Goal: Information Seeking & Learning: Check status

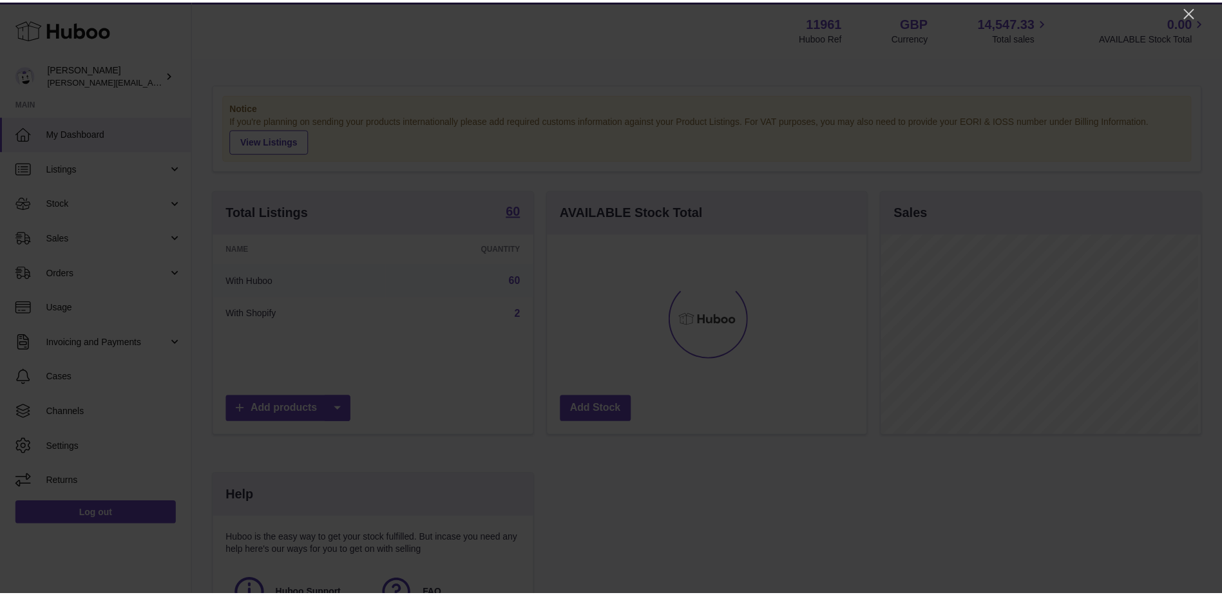
scroll to position [201, 322]
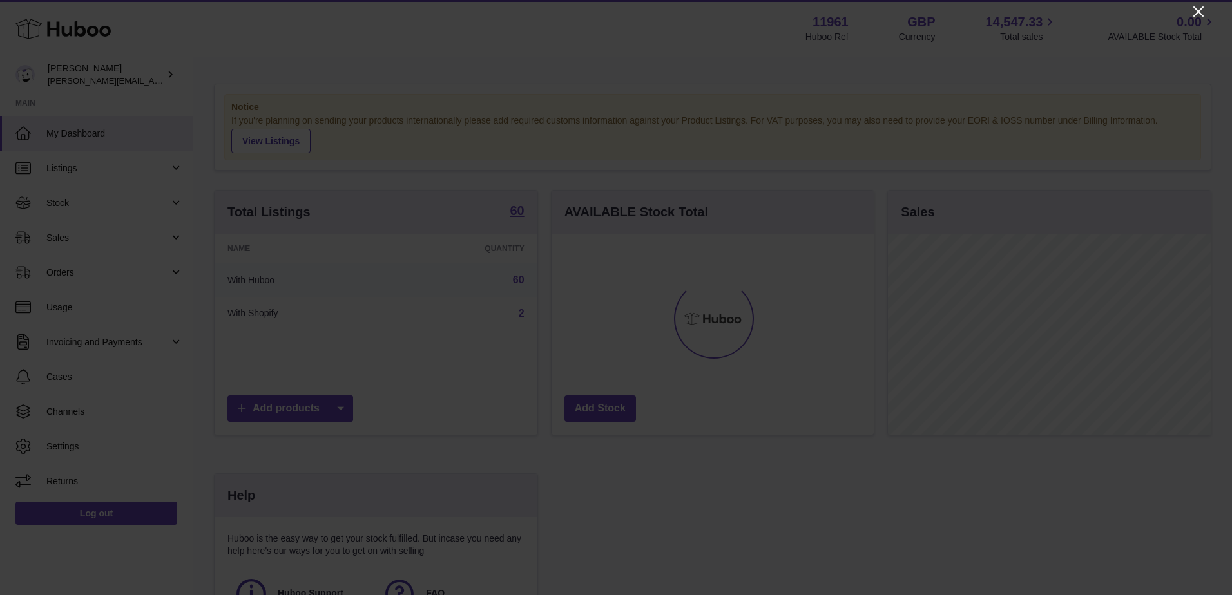
click at [1202, 14] on icon "Close" at bounding box center [1198, 11] width 15 height 15
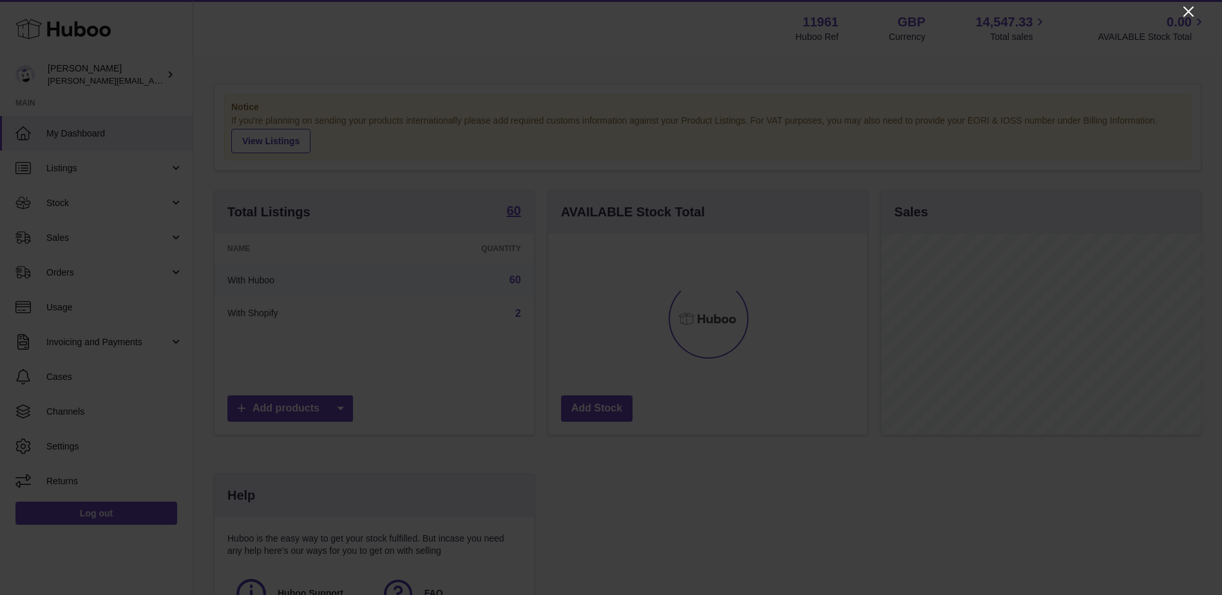
scroll to position [644125, 644007]
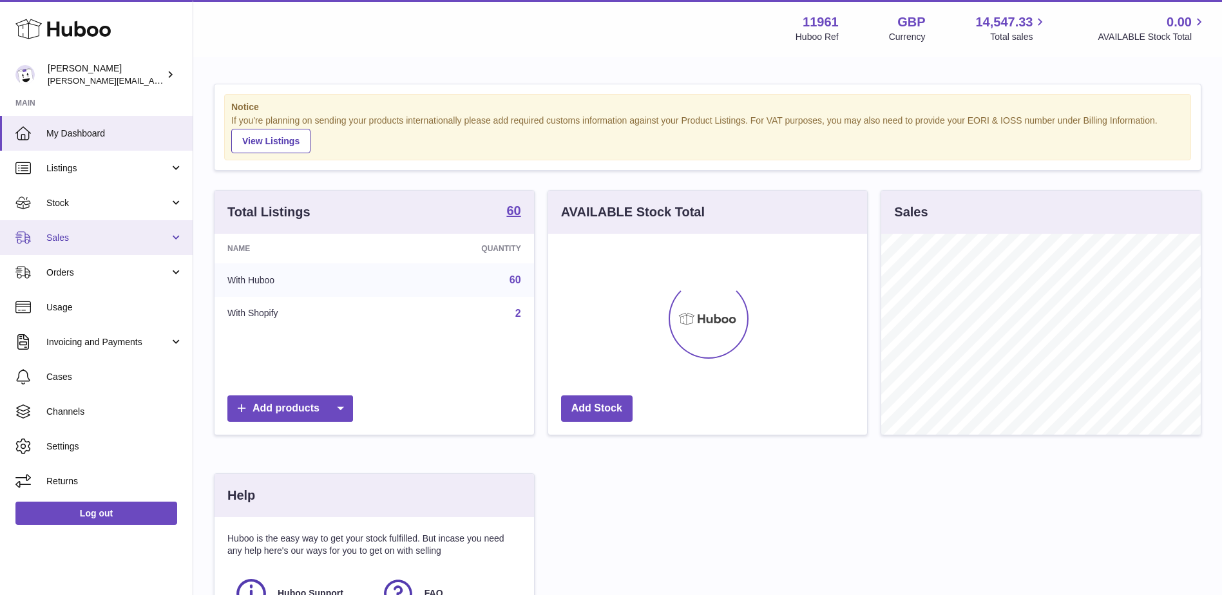
click at [51, 234] on span "Sales" at bounding box center [107, 238] width 123 height 12
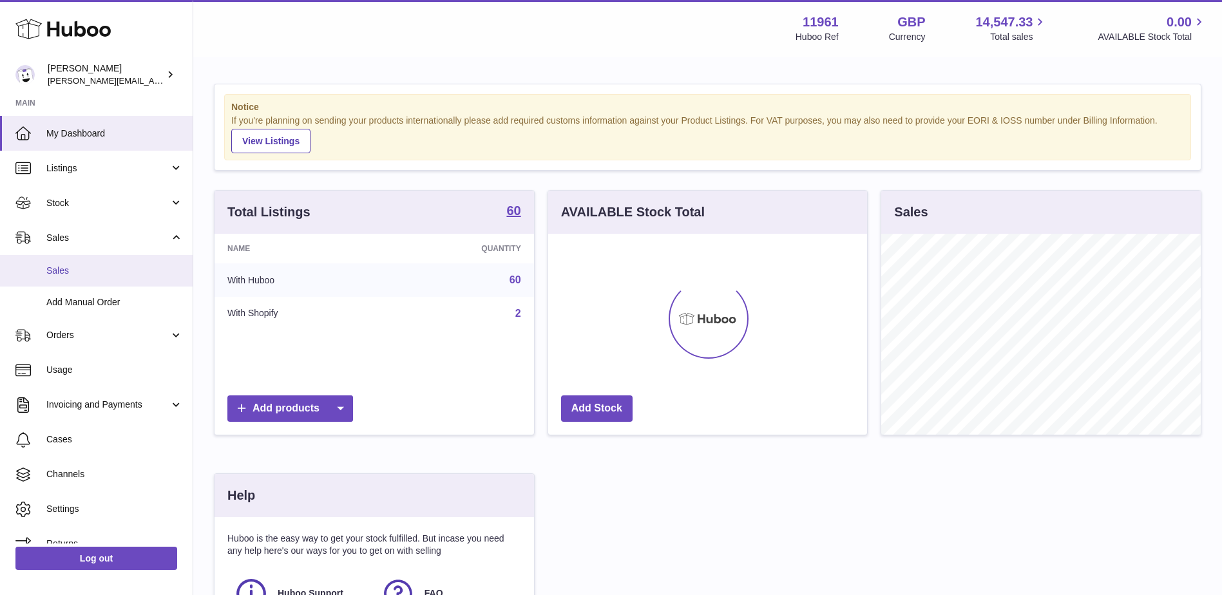
click at [66, 273] on span "Sales" at bounding box center [114, 271] width 137 height 12
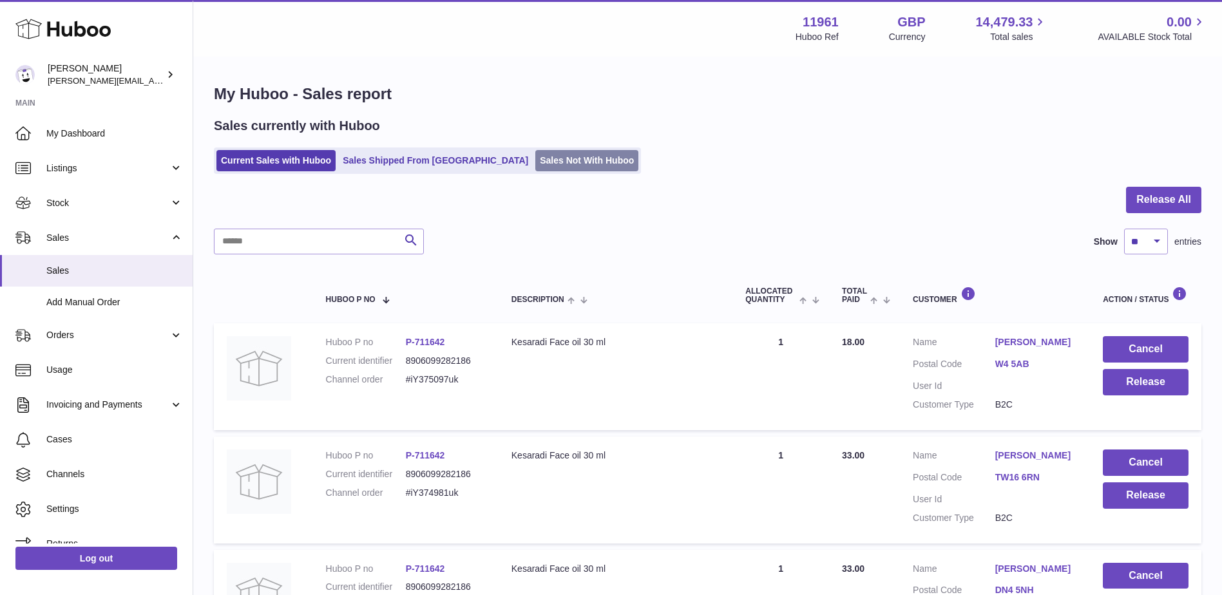
click at [535, 156] on link "Sales Not With Huboo" at bounding box center [586, 160] width 103 height 21
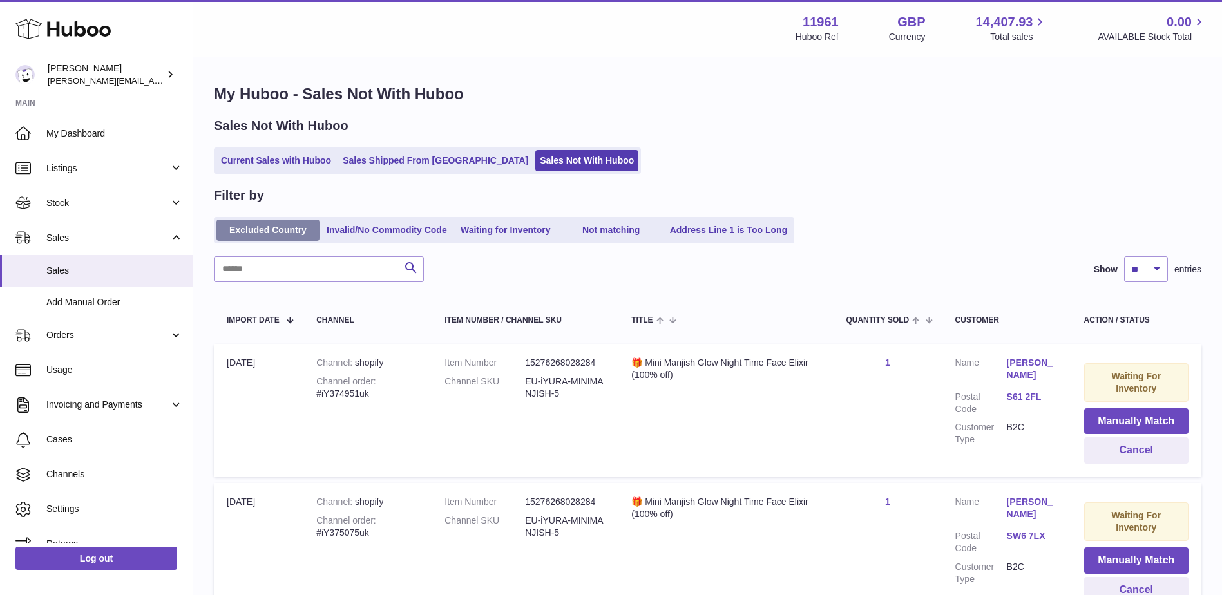
click at [280, 221] on link "Excluded Country" at bounding box center [267, 230] width 103 height 21
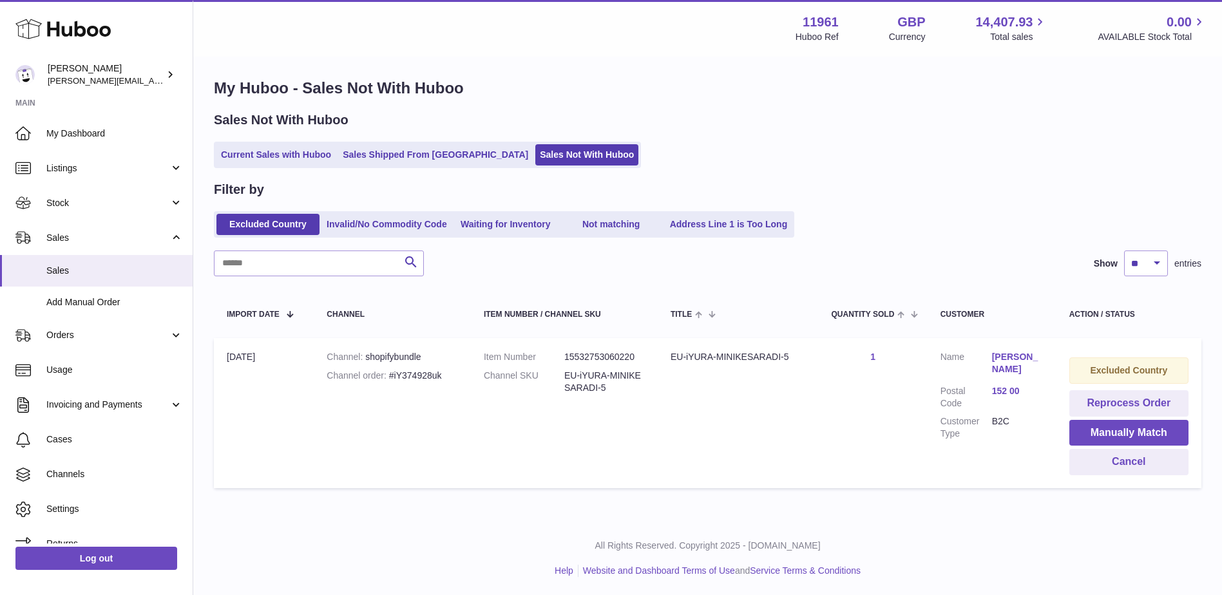
scroll to position [7, 0]
click at [1131, 464] on button "Cancel" at bounding box center [1129, 461] width 119 height 26
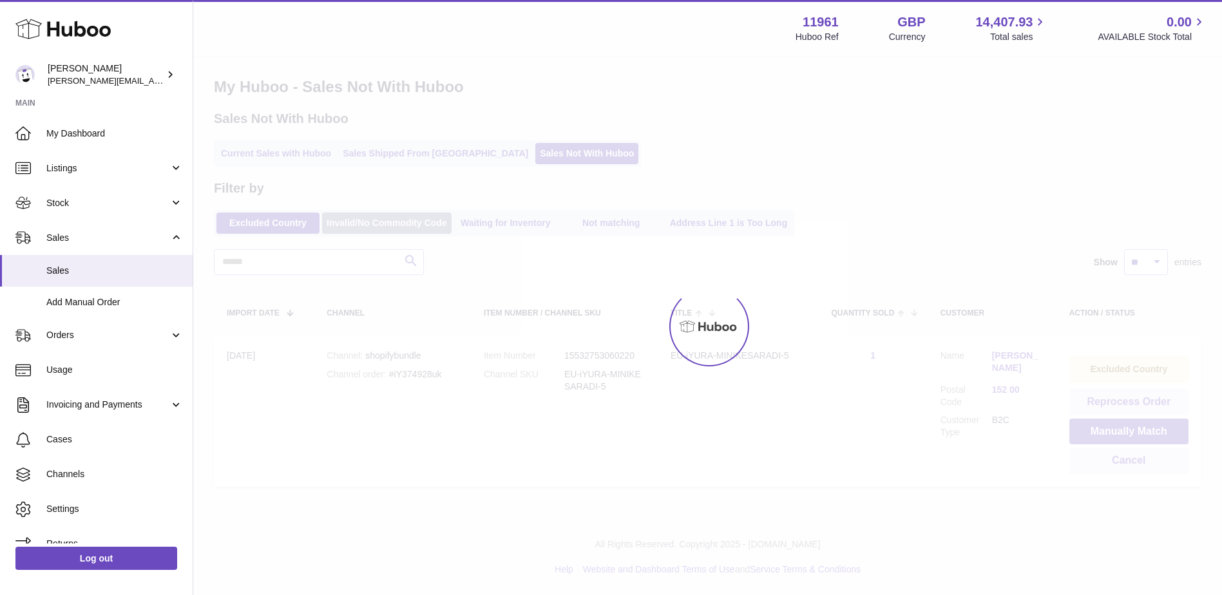
scroll to position [0, 0]
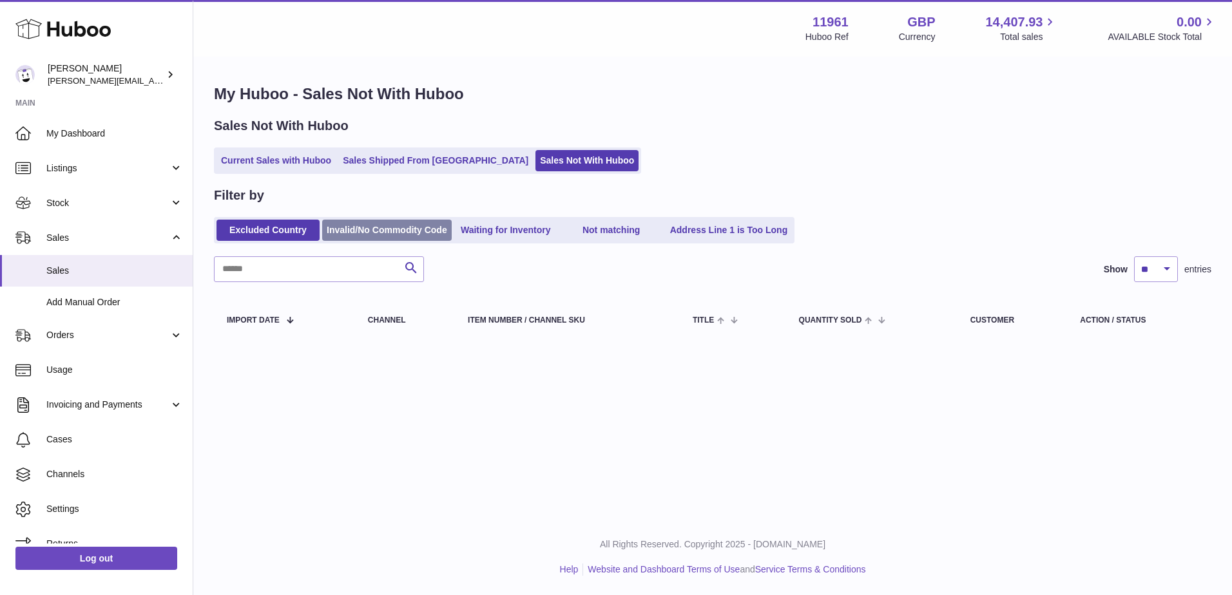
click at [352, 227] on link "Invalid/No Commodity Code" at bounding box center [387, 230] width 130 height 21
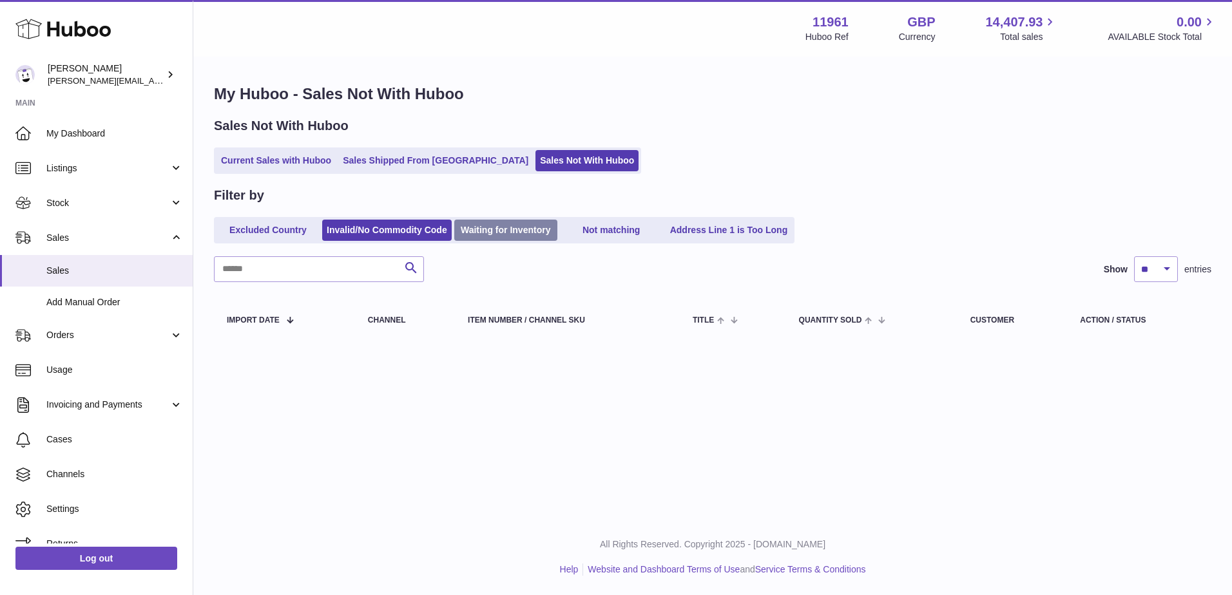
click at [483, 232] on link "Waiting for Inventory" at bounding box center [505, 230] width 103 height 21
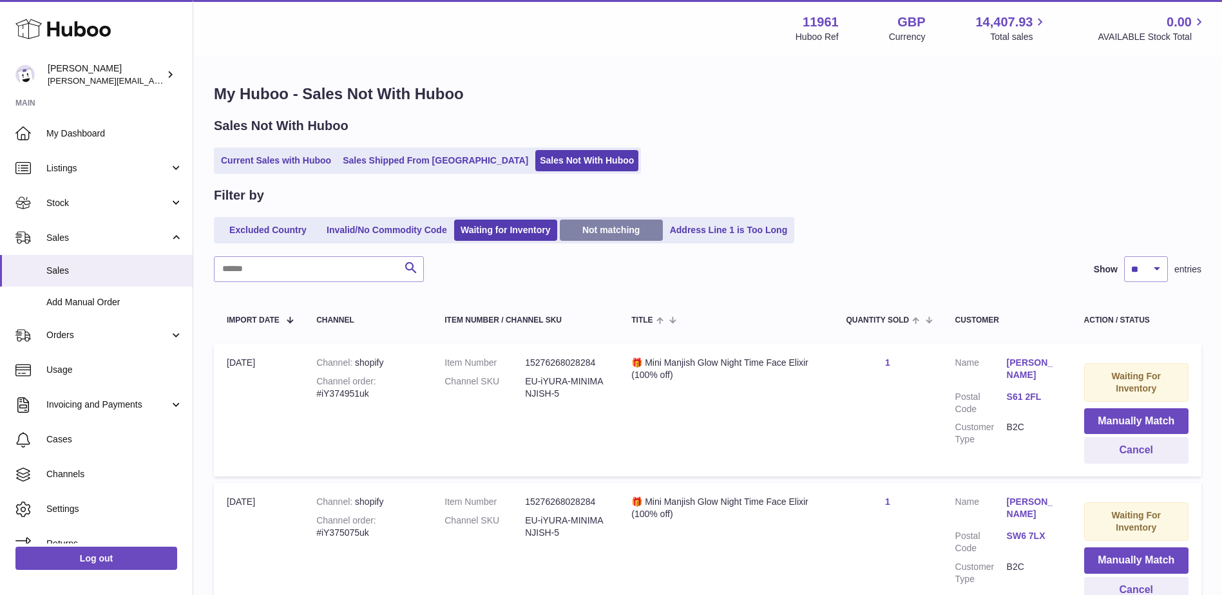
click at [619, 231] on link "Not matching" at bounding box center [611, 230] width 103 height 21
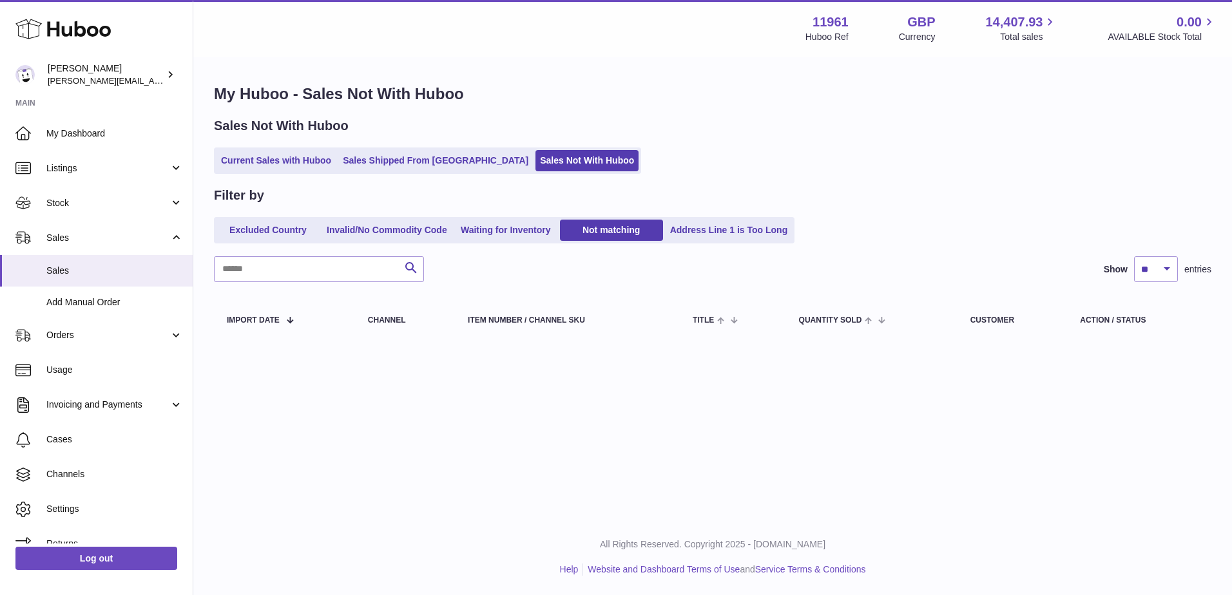
click at [722, 218] on ul "Excluded Country Invalid/No Commodity Code Waiting for Inventory Not matching A…" at bounding box center [504, 230] width 581 height 26
click at [724, 228] on link "Address Line 1 is Too Long" at bounding box center [729, 230] width 127 height 21
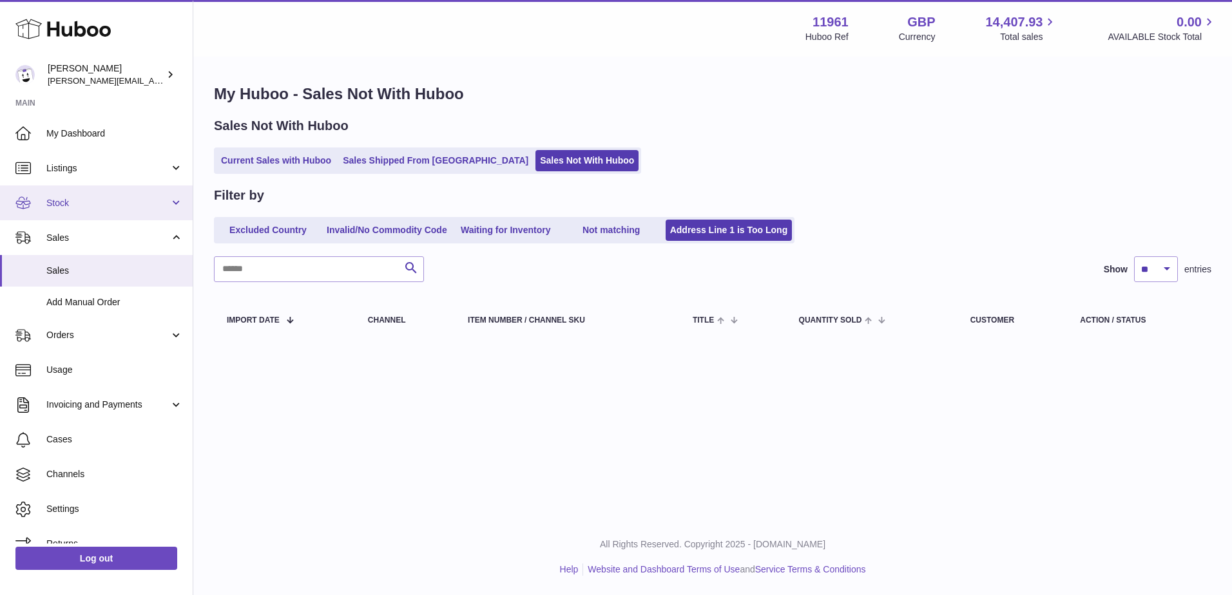
click at [72, 200] on span "Stock" at bounding box center [107, 203] width 123 height 12
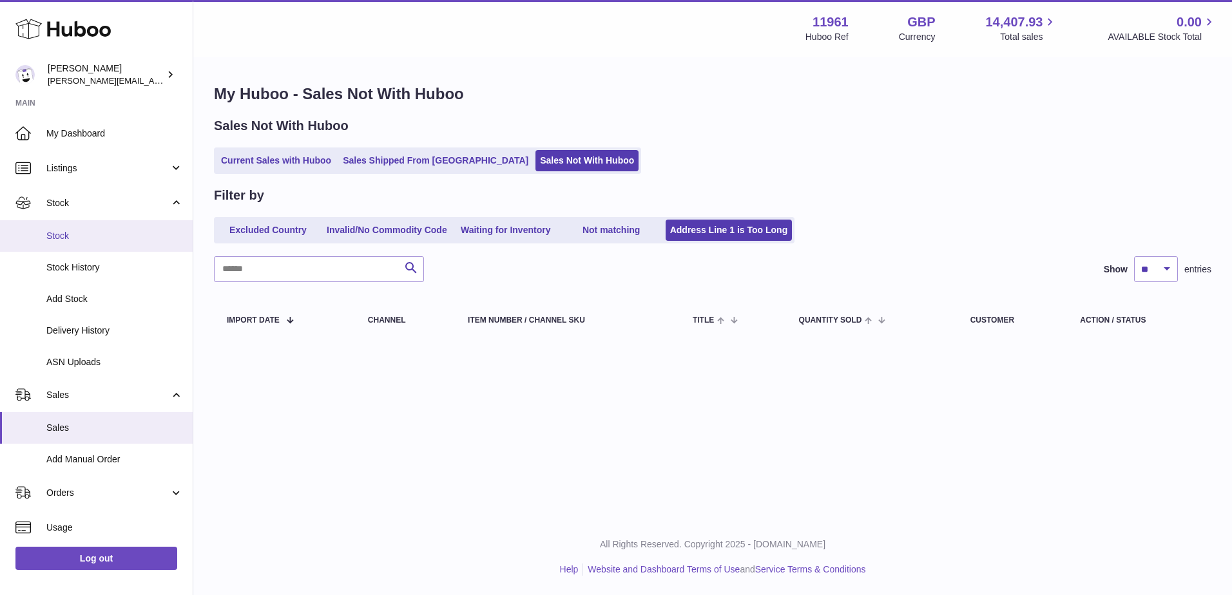
click at [70, 229] on link "Stock" at bounding box center [96, 236] width 193 height 32
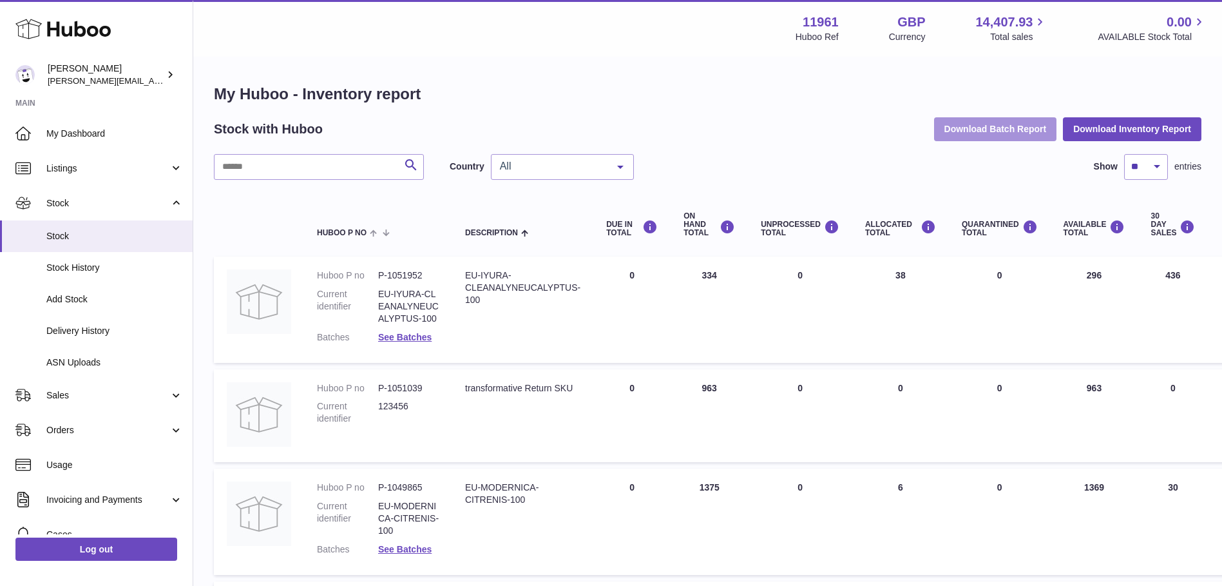
click at [990, 132] on button "Download Batch Report" at bounding box center [995, 128] width 123 height 23
drag, startPoint x: 765, startPoint y: 53, endPoint x: 732, endPoint y: 49, distance: 33.2
click at [765, 53] on div "Menu Huboo 11961 Huboo Ref GBP Currency 14,407.93 Total sales 0.00 AVAILABLE St…" at bounding box center [707, 28] width 1029 height 57
